Goal: Find contact information: Find contact information

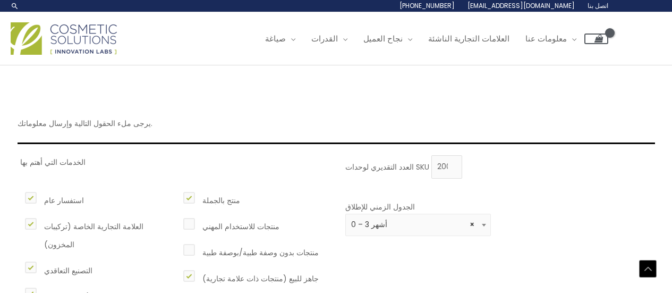
select select "2"
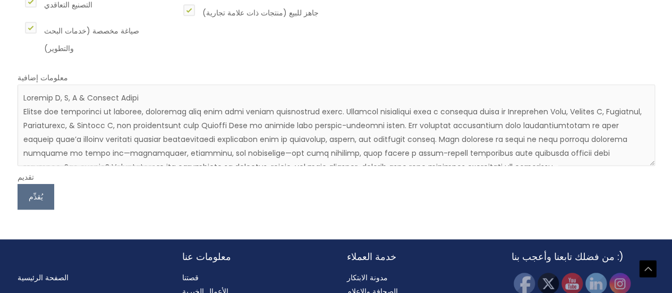
scroll to position [53, 0]
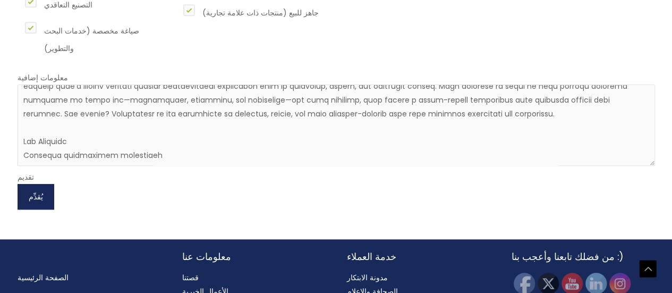
click at [42, 194] on font "يُقدِّم" at bounding box center [36, 196] width 14 height 11
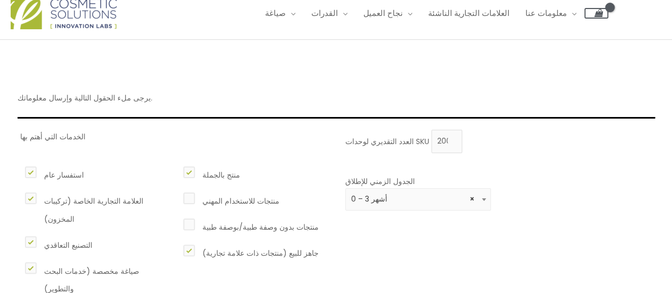
scroll to position [0, 0]
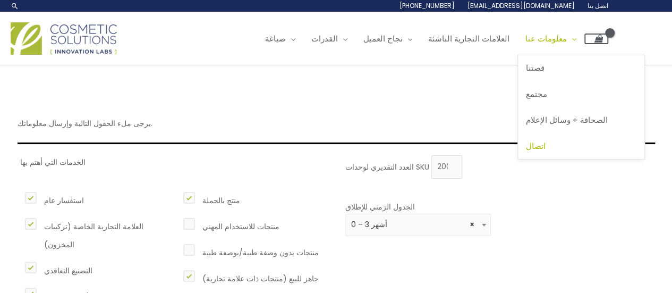
click at [546, 149] on font "اتصال" at bounding box center [536, 145] width 20 height 11
